Goal: Communication & Community: Answer question/provide support

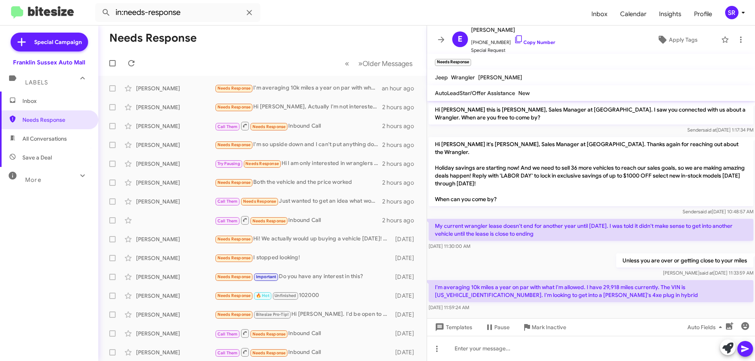
click at [30, 97] on span "Inbox" at bounding box center [55, 101] width 67 height 8
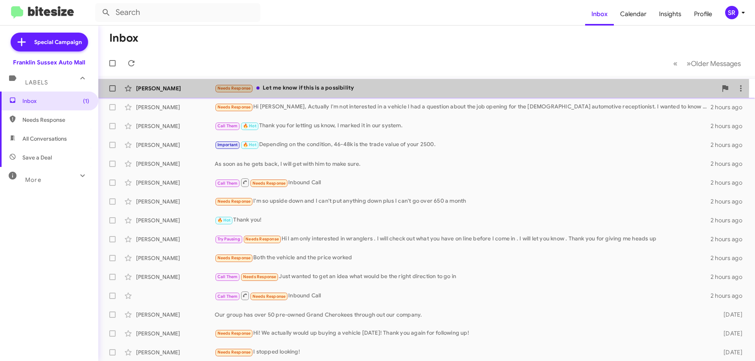
click at [286, 87] on div "Needs Response Let me know if this is a possibility" at bounding box center [466, 88] width 502 height 9
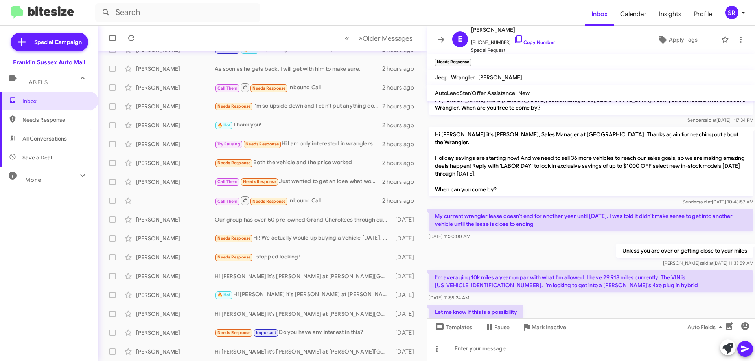
scroll to position [26, 0]
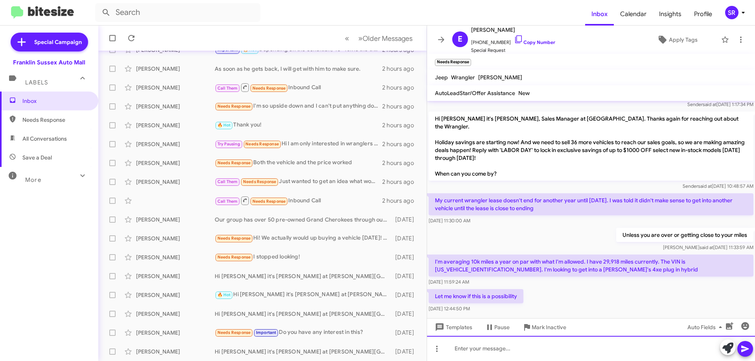
click at [518, 348] on div at bounding box center [591, 348] width 328 height 25
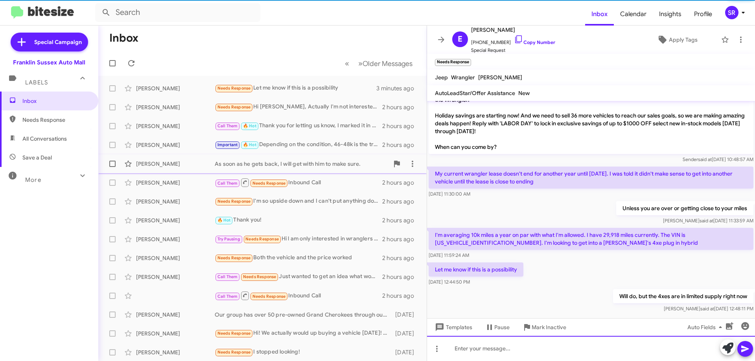
scroll to position [54, 0]
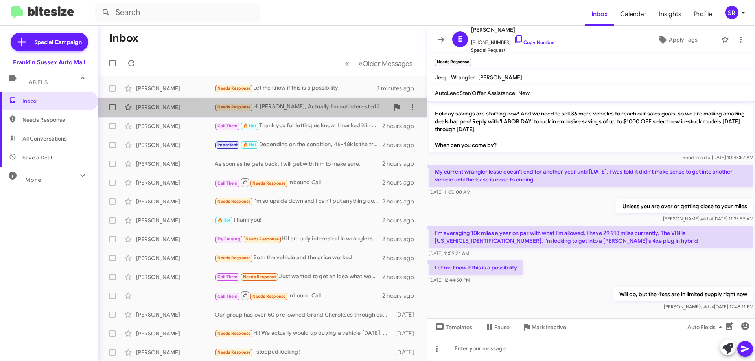
click at [294, 109] on div "Needs Response Hi [PERSON_NAME], Actually I'm not interested in a vehicle I had…" at bounding box center [302, 107] width 174 height 9
